Goal: Information Seeking & Learning: Learn about a topic

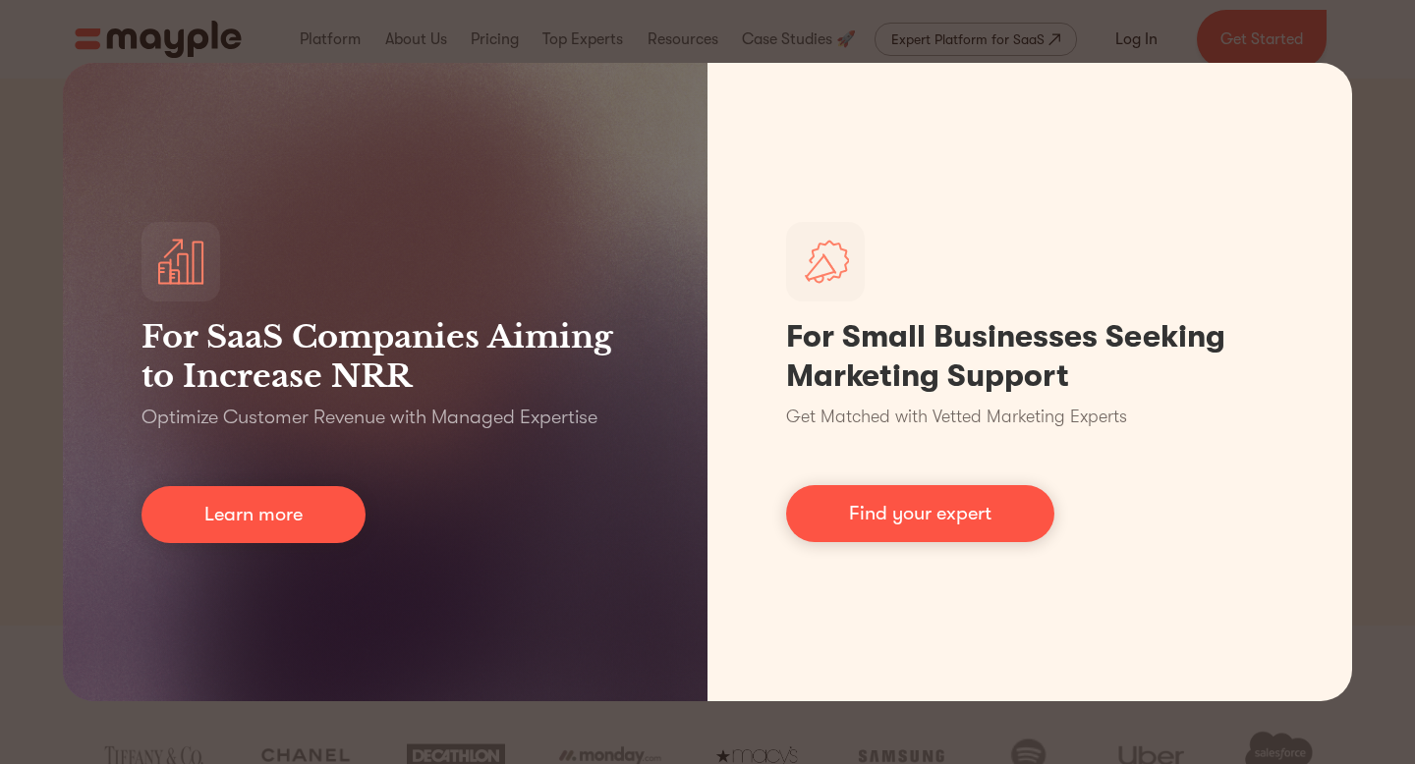
click at [513, 719] on div "For SaaS Companies Aiming to Increase NRR Optimize Customer Revenue with Manage…" at bounding box center [707, 382] width 1415 height 764
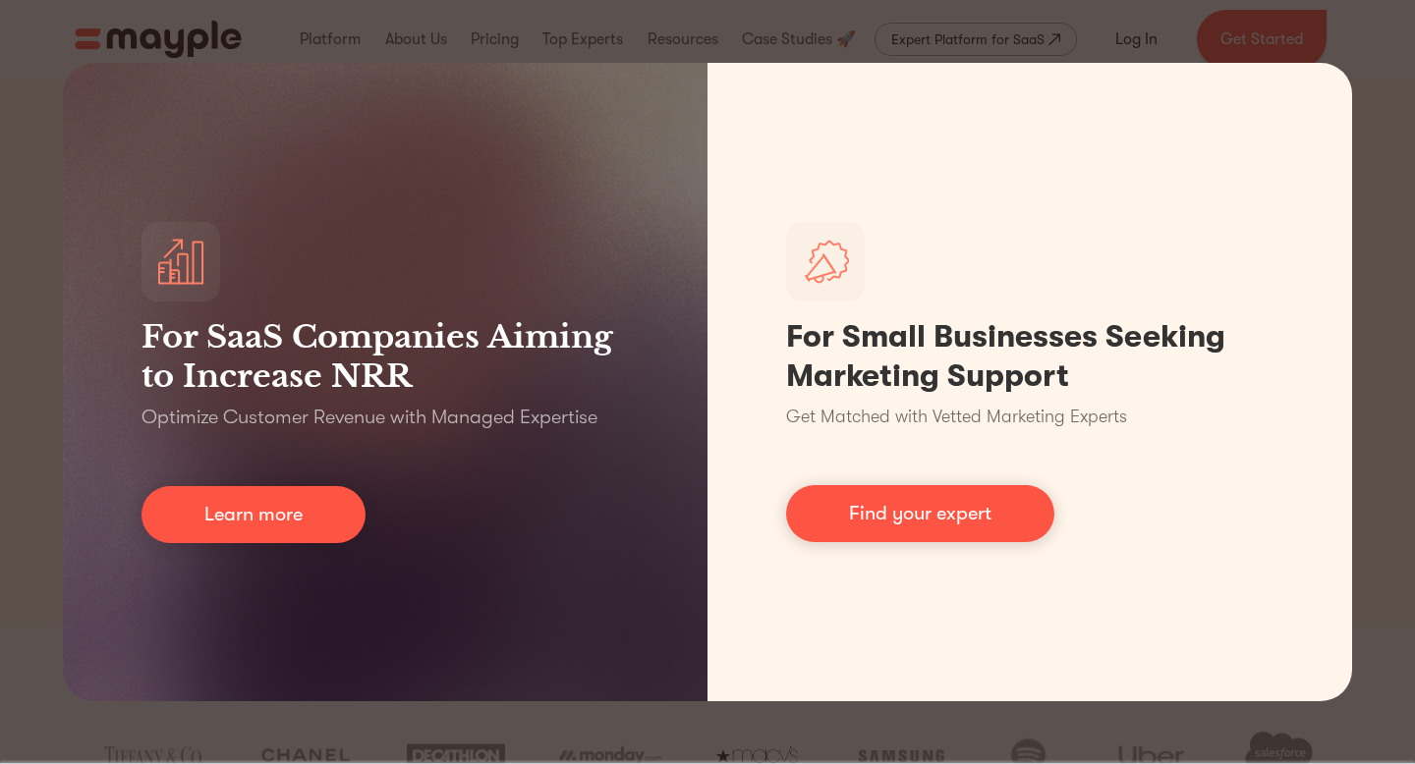
click at [1368, 302] on div "For SaaS Companies Aiming to Increase NRR Optimize Customer Revenue with Manage…" at bounding box center [707, 382] width 1415 height 764
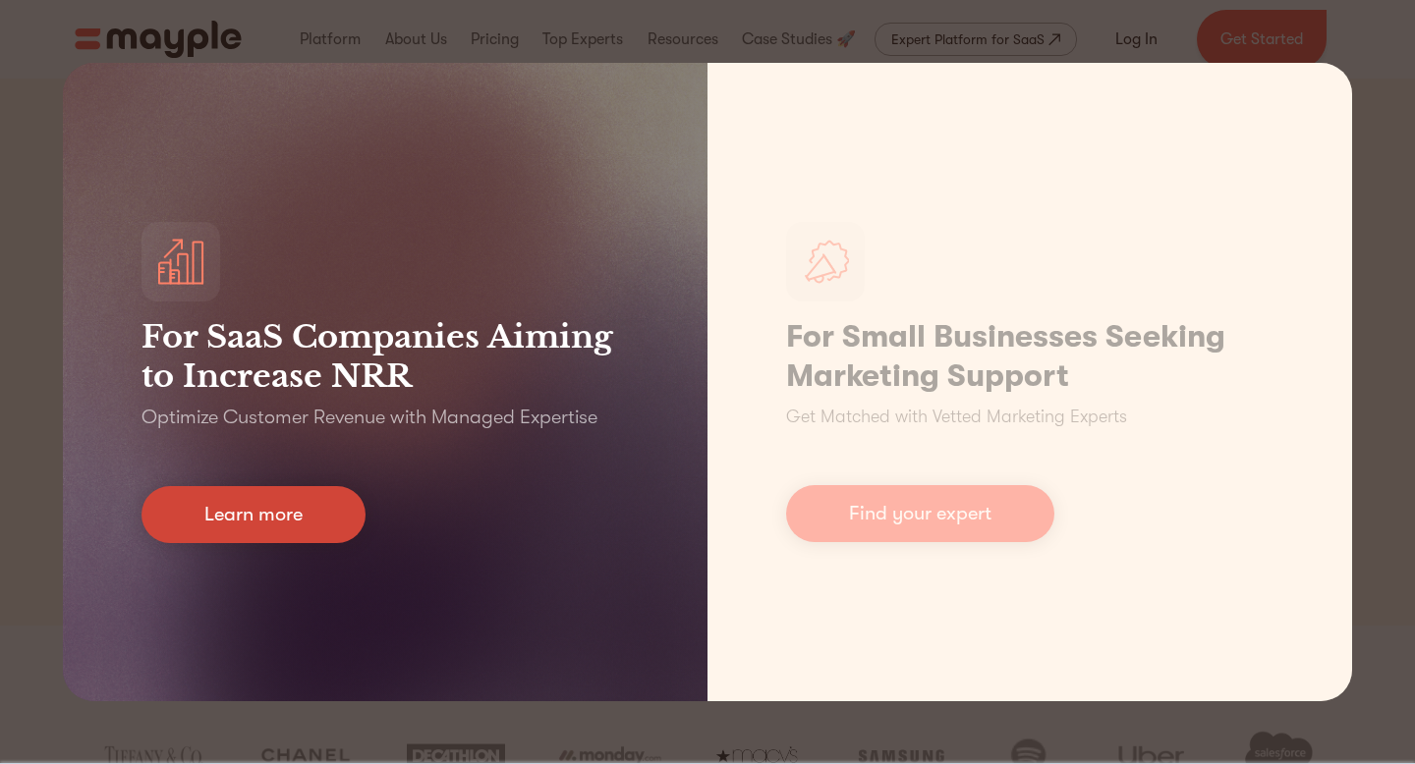
click at [319, 516] on link "Learn more" at bounding box center [253, 514] width 224 height 57
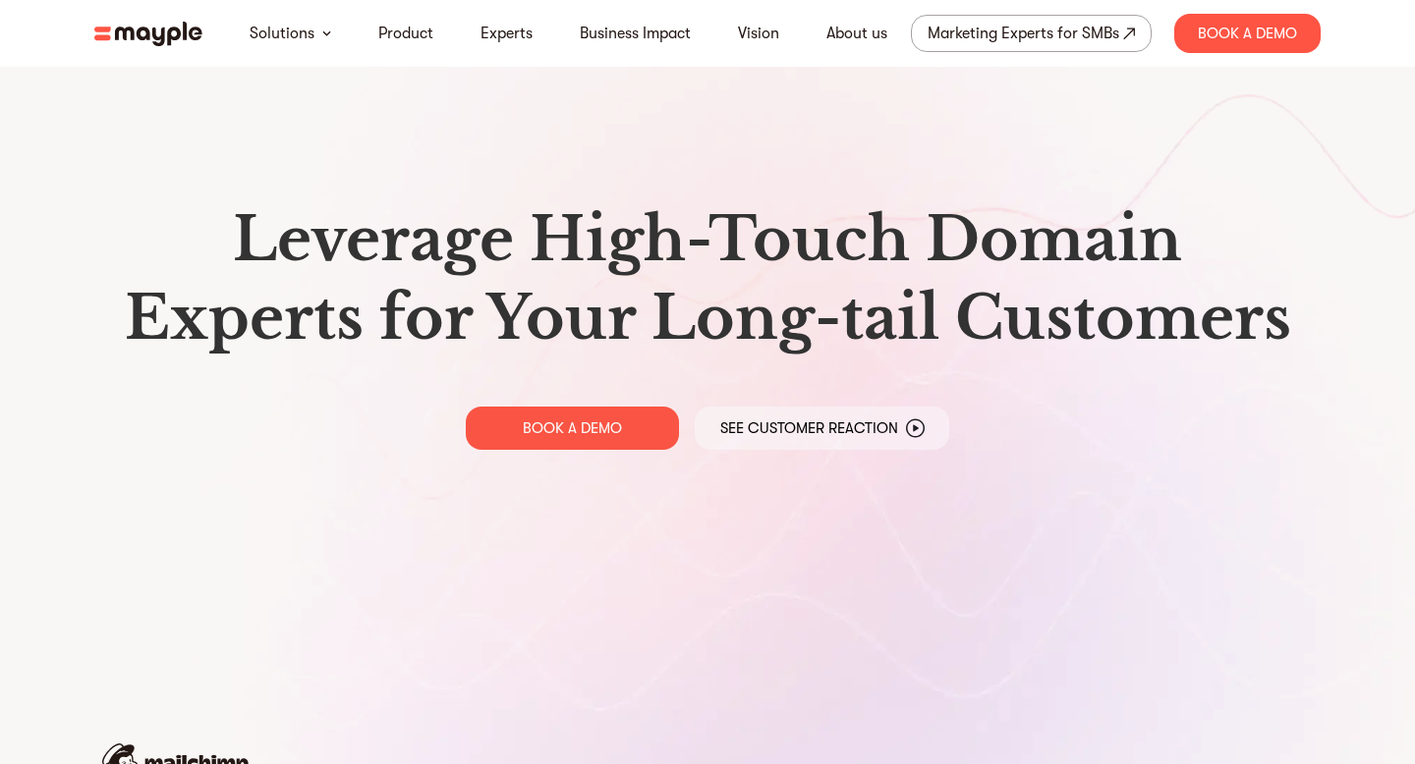
click at [149, 24] on img at bounding box center [148, 34] width 108 height 25
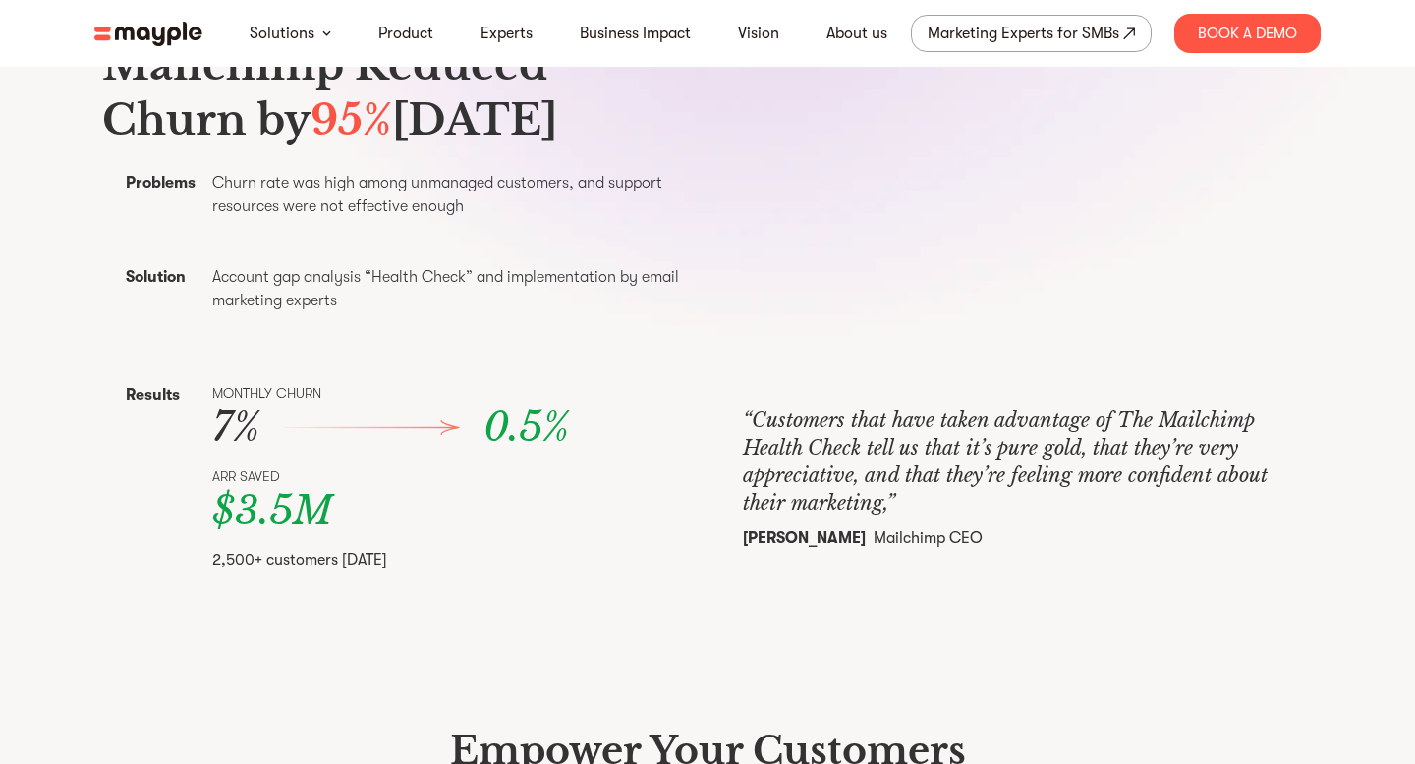
scroll to position [784, 0]
